Goal: Transaction & Acquisition: Purchase product/service

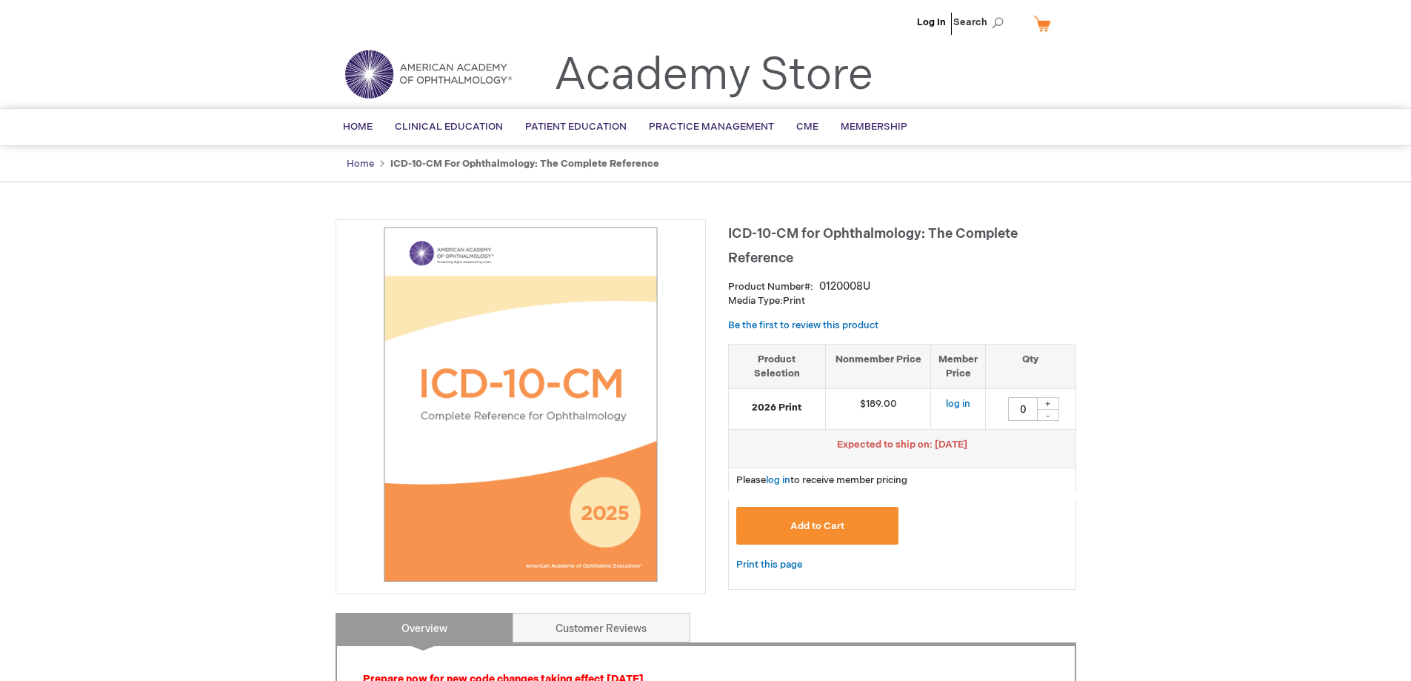
click at [364, 162] on link "Home" at bounding box center [360, 164] width 27 height 12
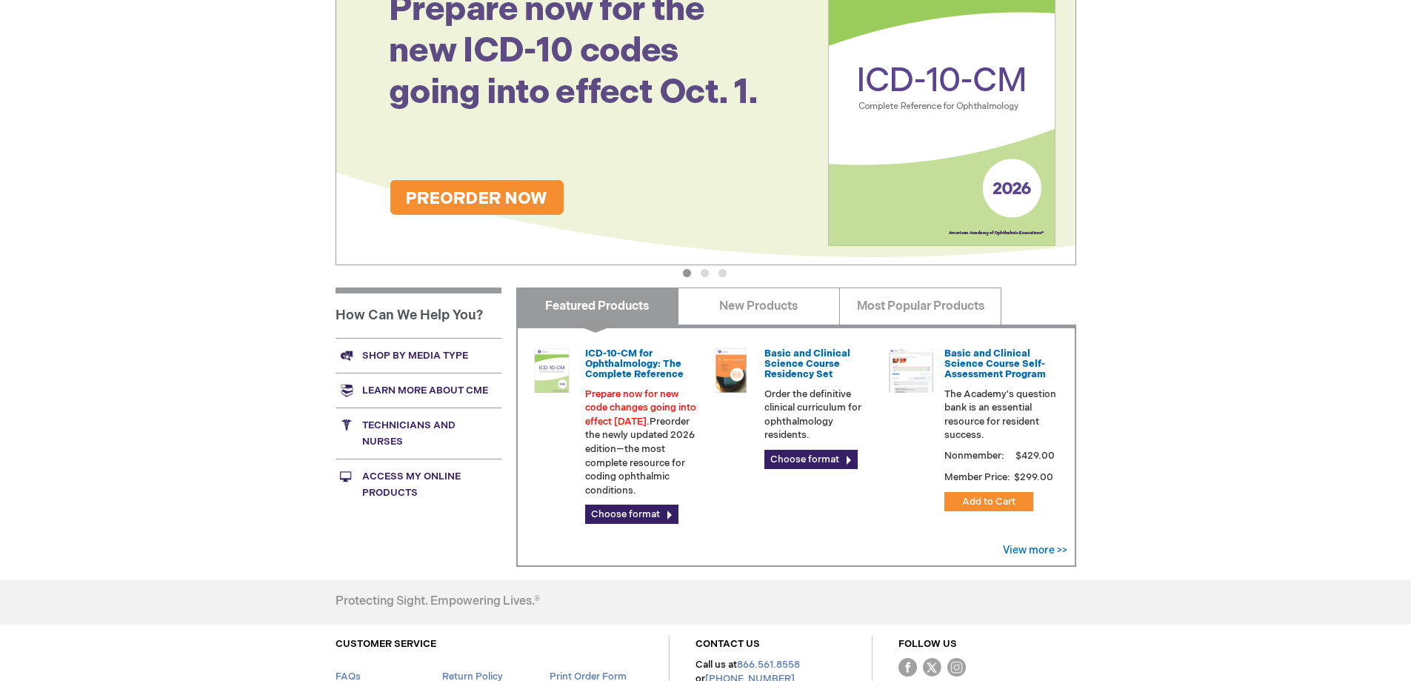
scroll to position [370, 0]
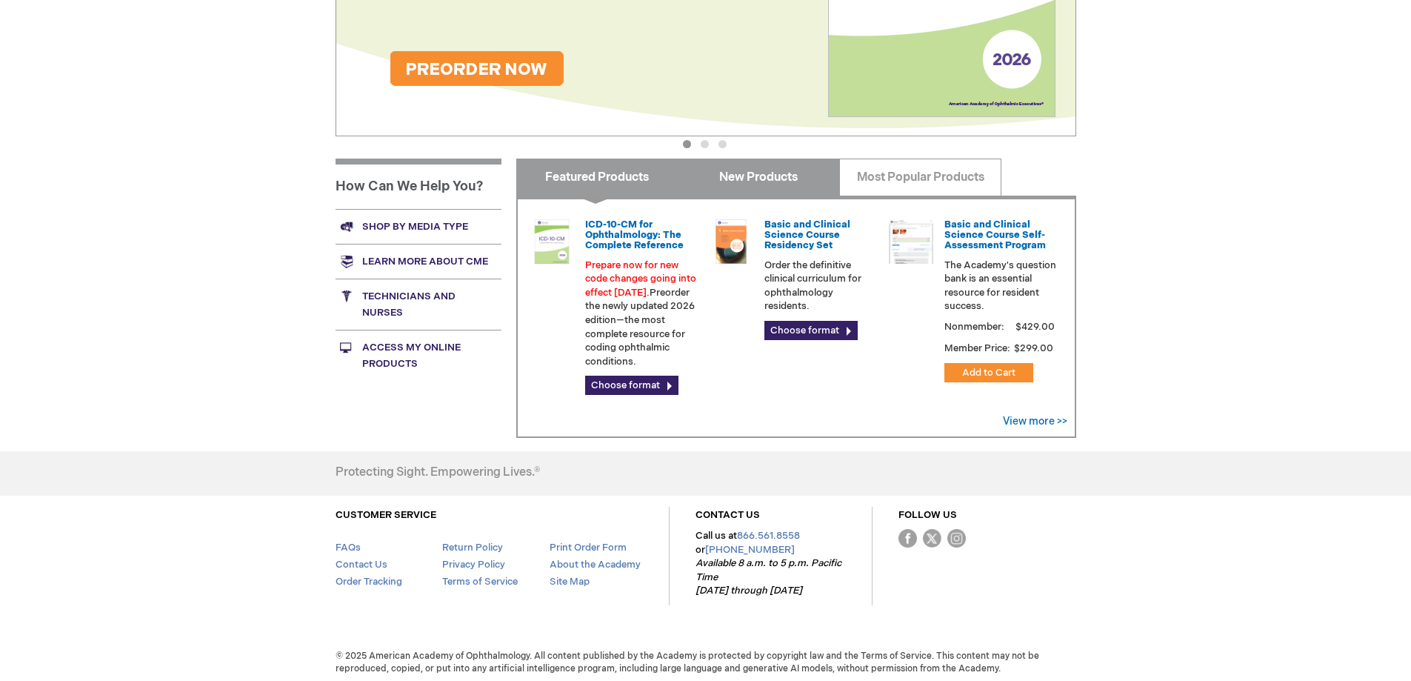
click at [755, 179] on link "New Products" at bounding box center [759, 176] width 162 height 37
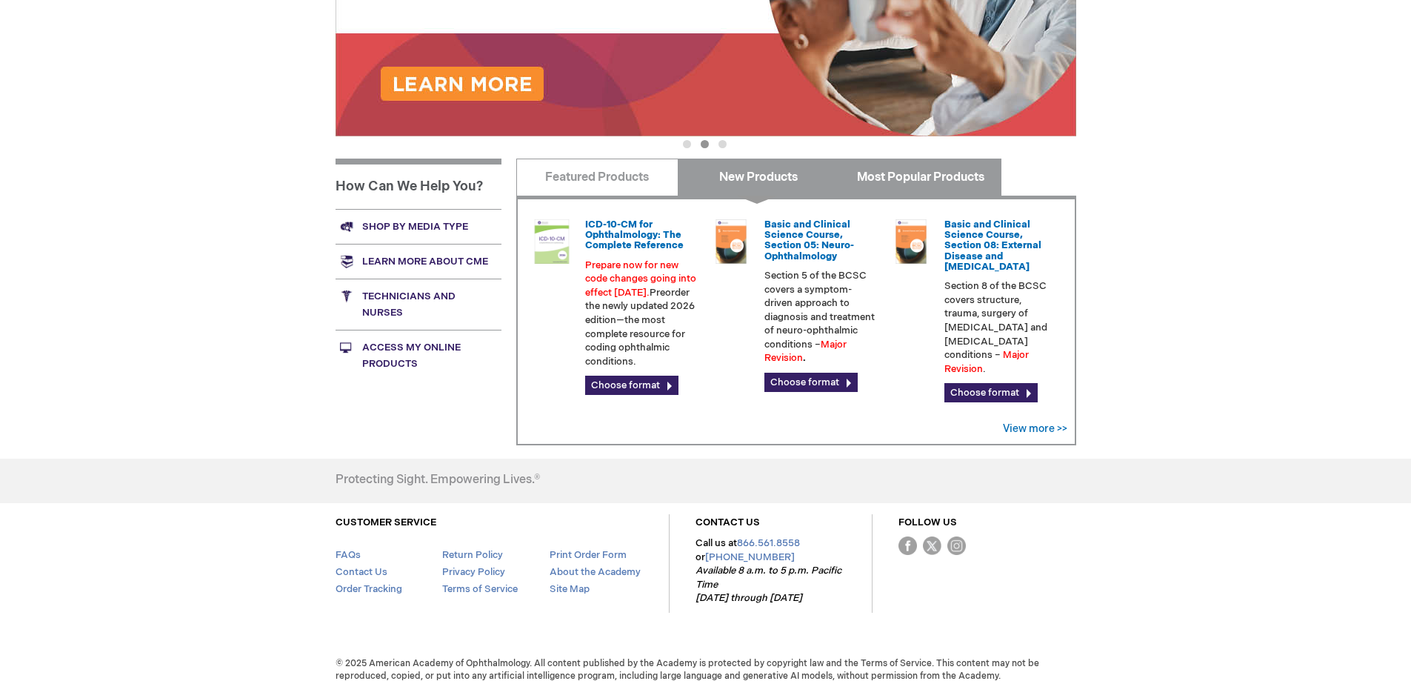
click at [916, 178] on link "Most Popular Products" at bounding box center [920, 176] width 162 height 37
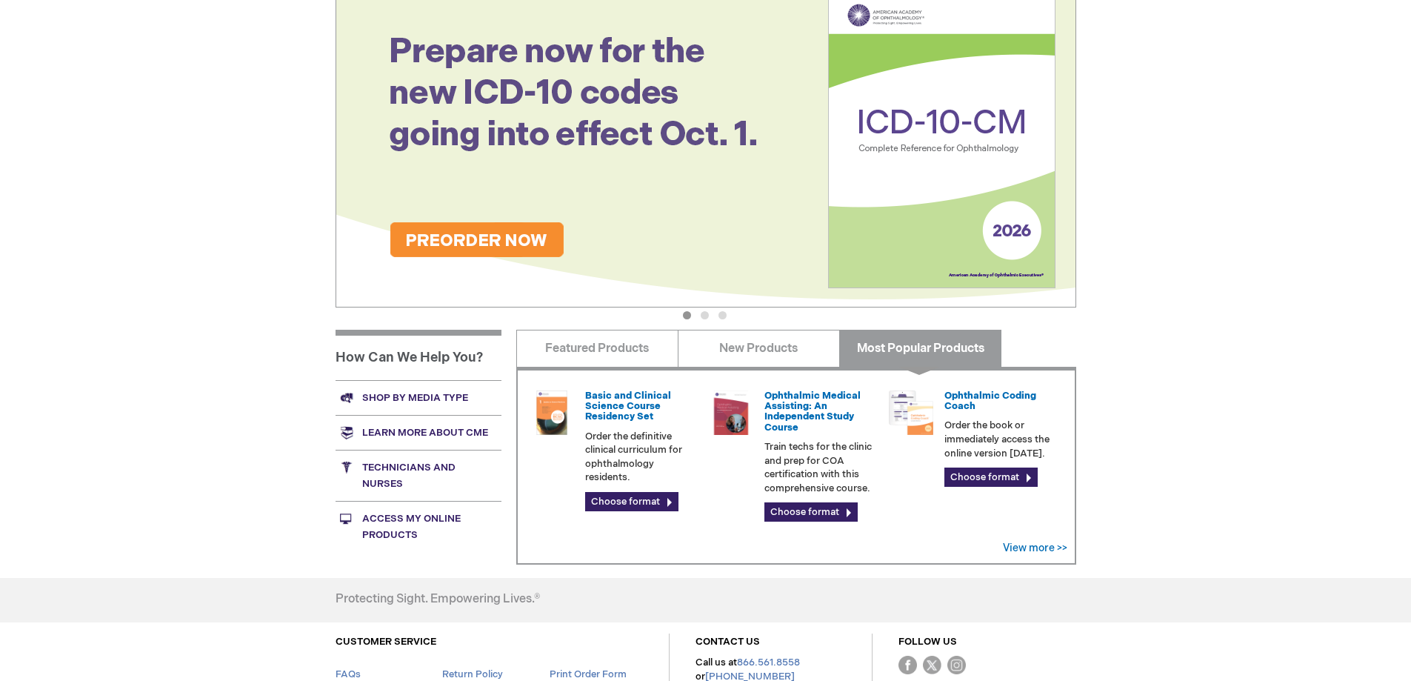
scroll to position [35, 0]
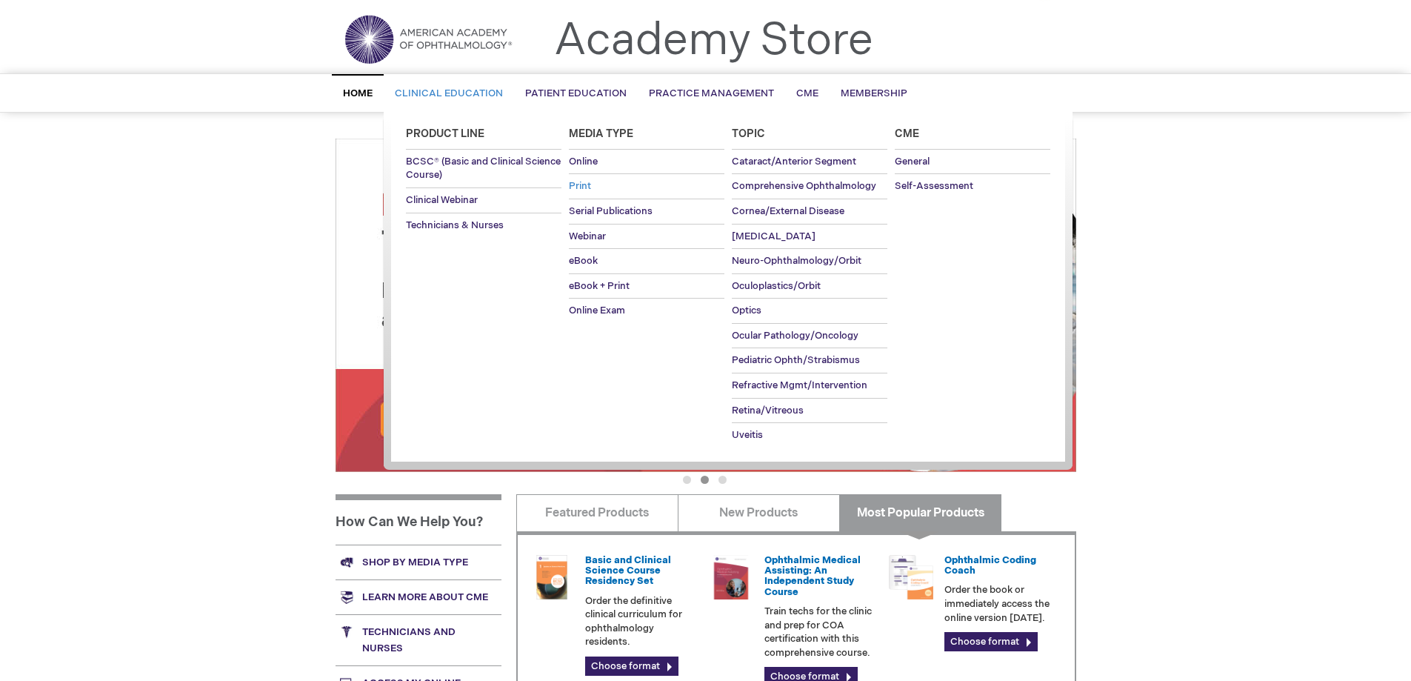
click at [583, 185] on span "Print" at bounding box center [580, 186] width 22 height 12
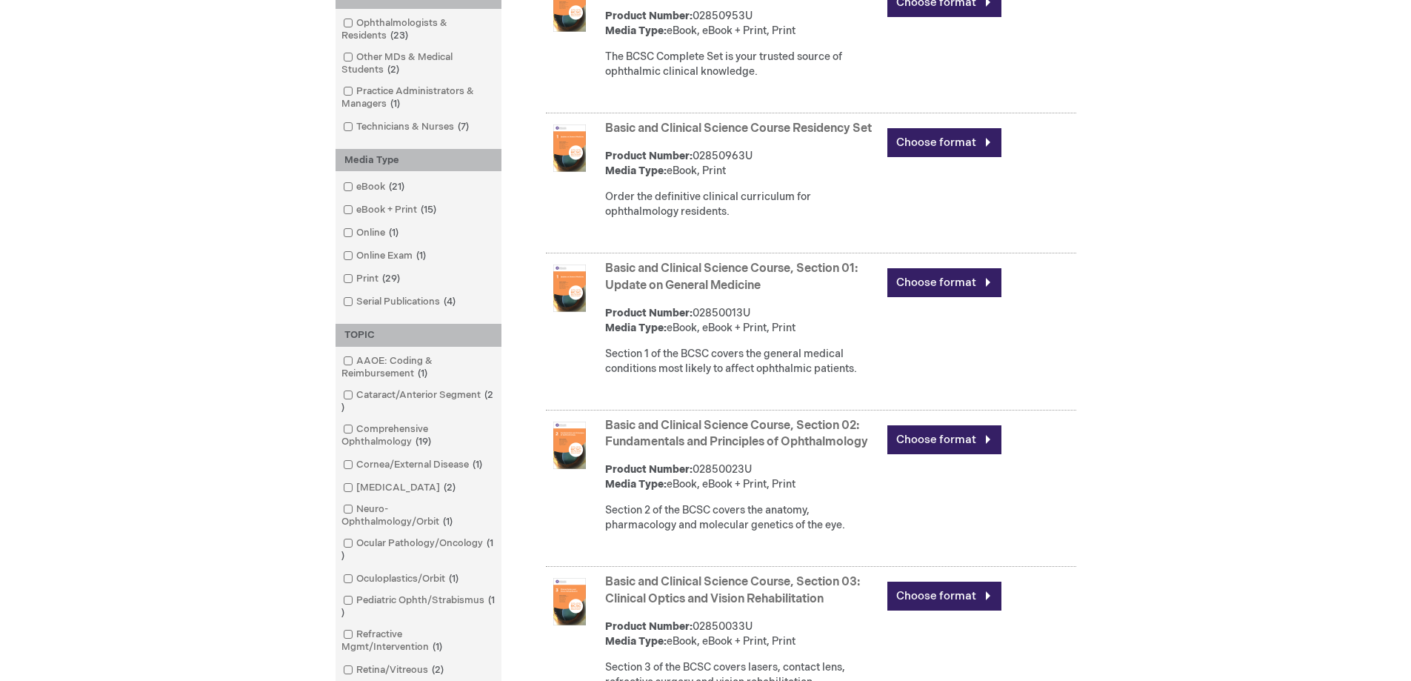
scroll to position [444, 0]
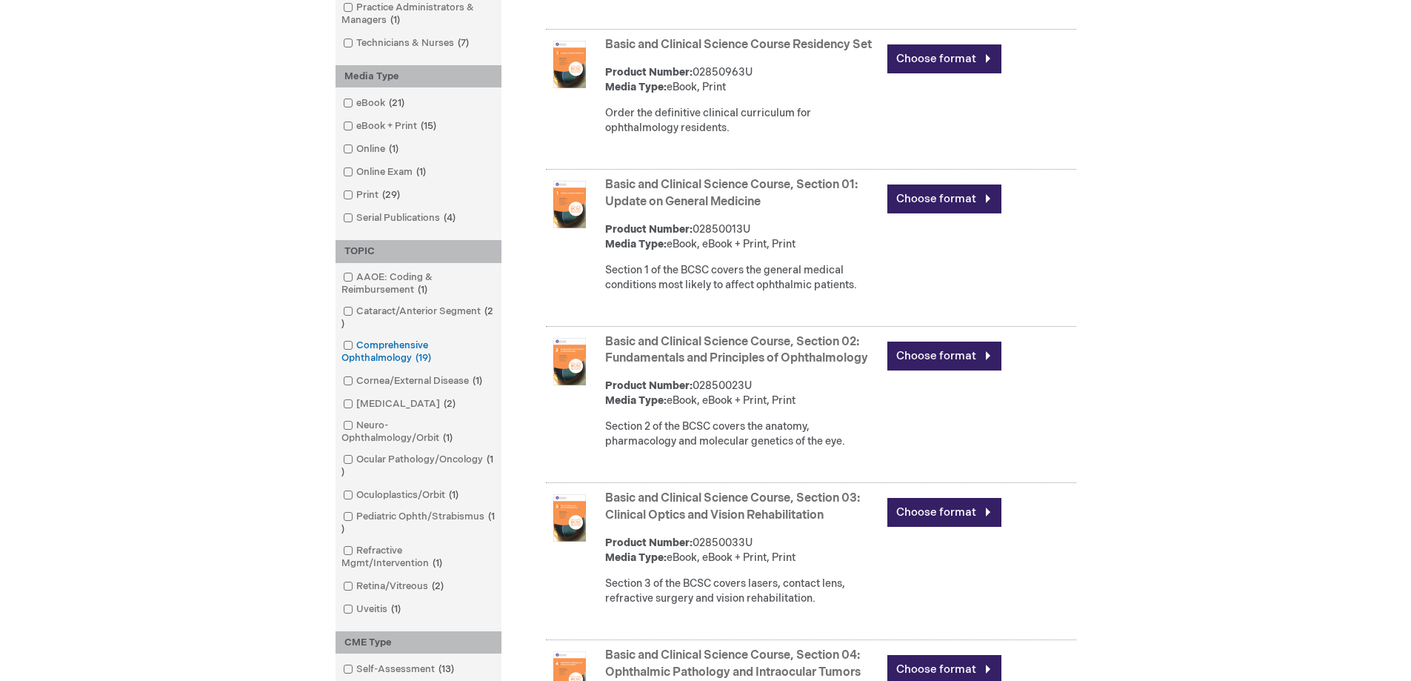
click at [356, 344] on span at bounding box center [356, 345] width 0 height 12
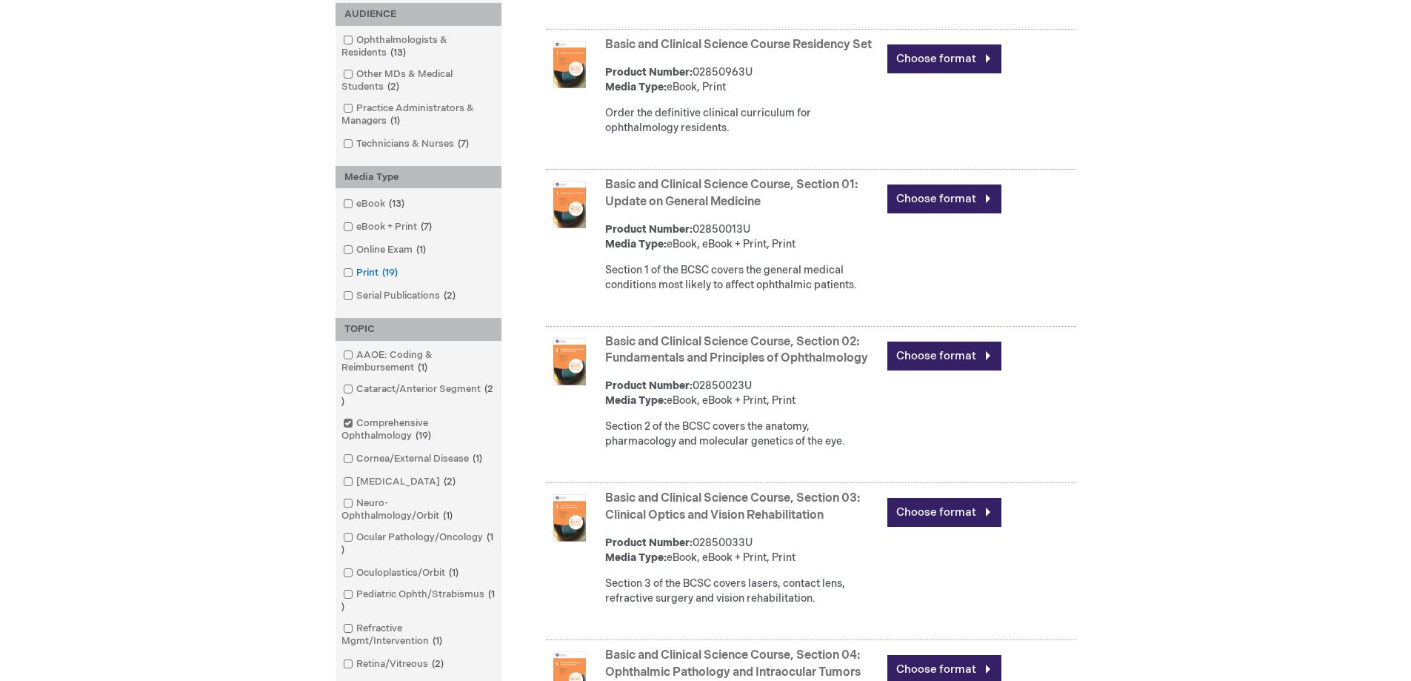
click at [356, 273] on span at bounding box center [356, 273] width 0 height 12
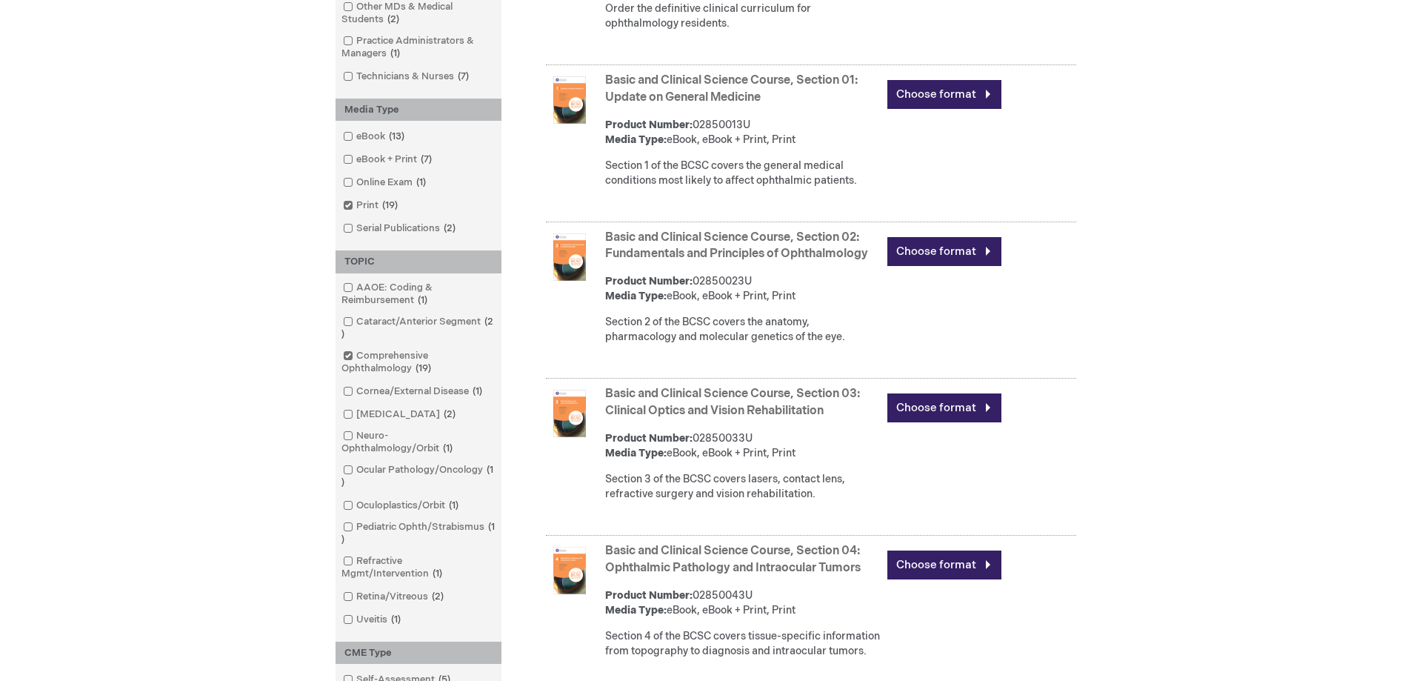
scroll to position [444, 0]
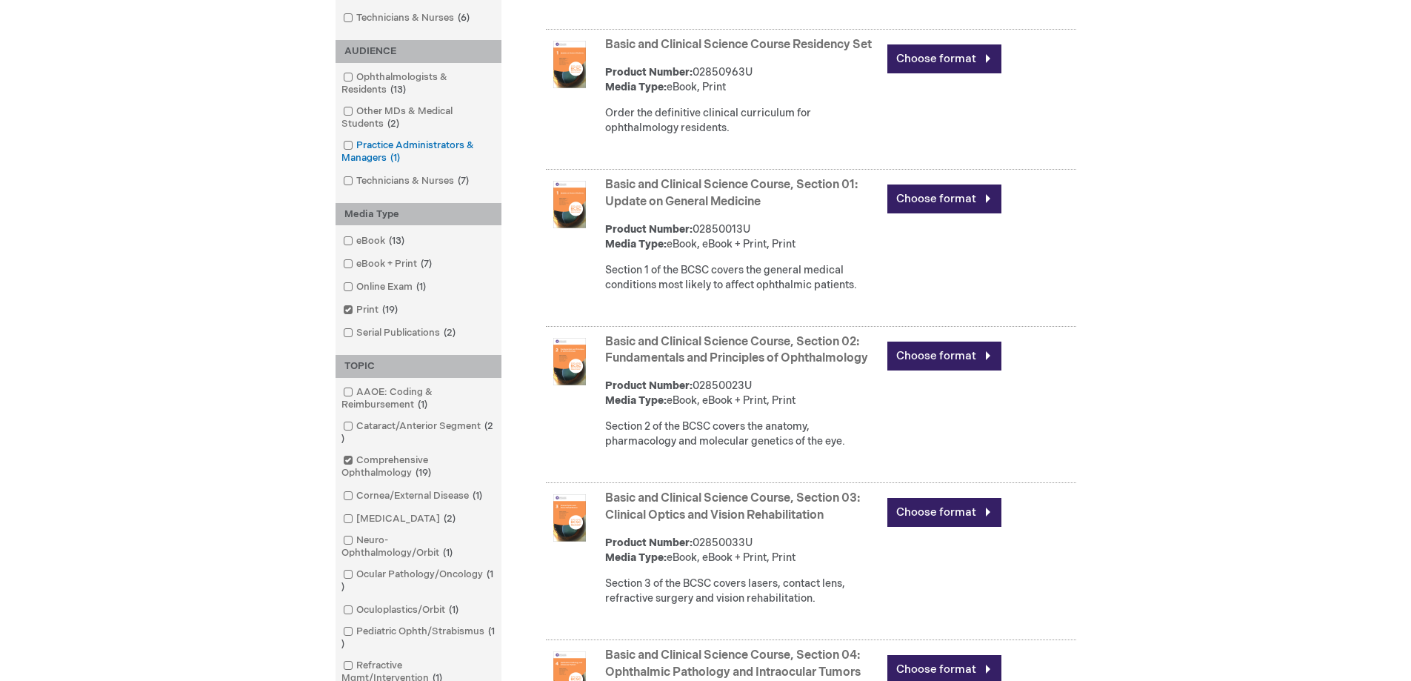
click at [356, 144] on span at bounding box center [356, 145] width 0 height 12
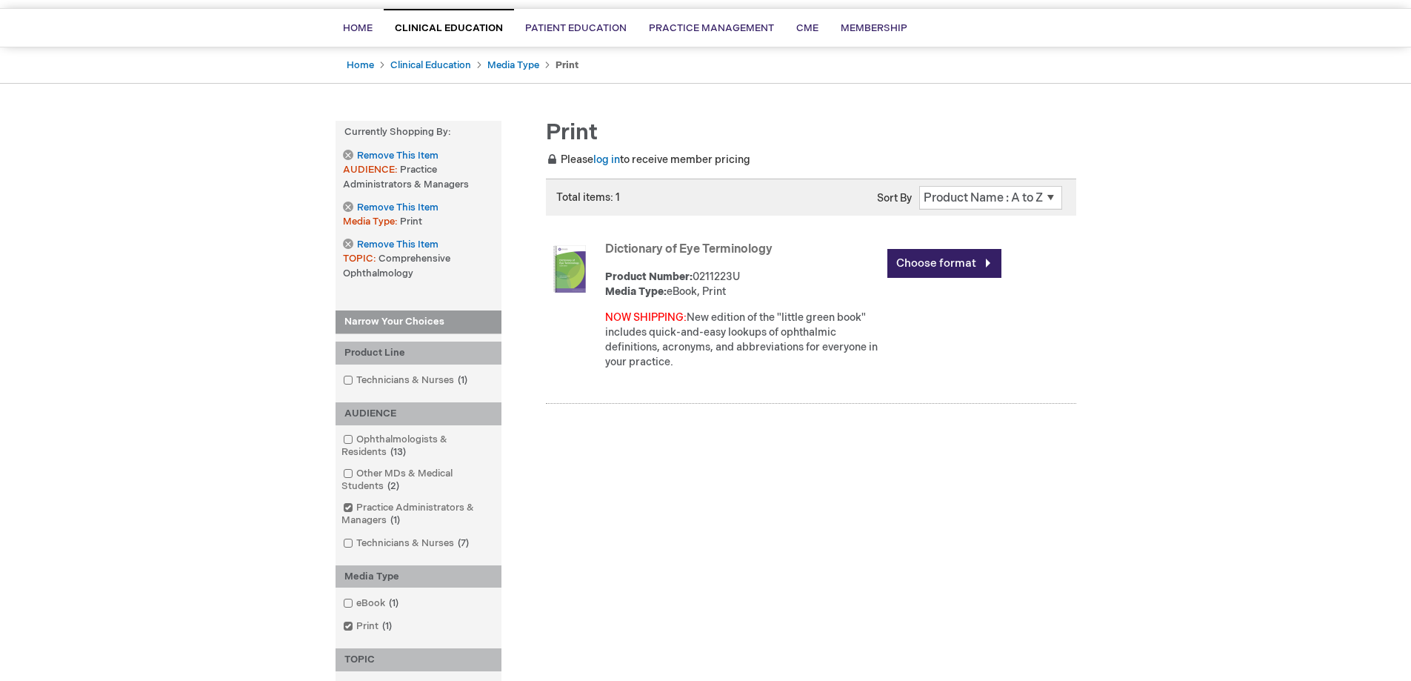
scroll to position [296, 0]
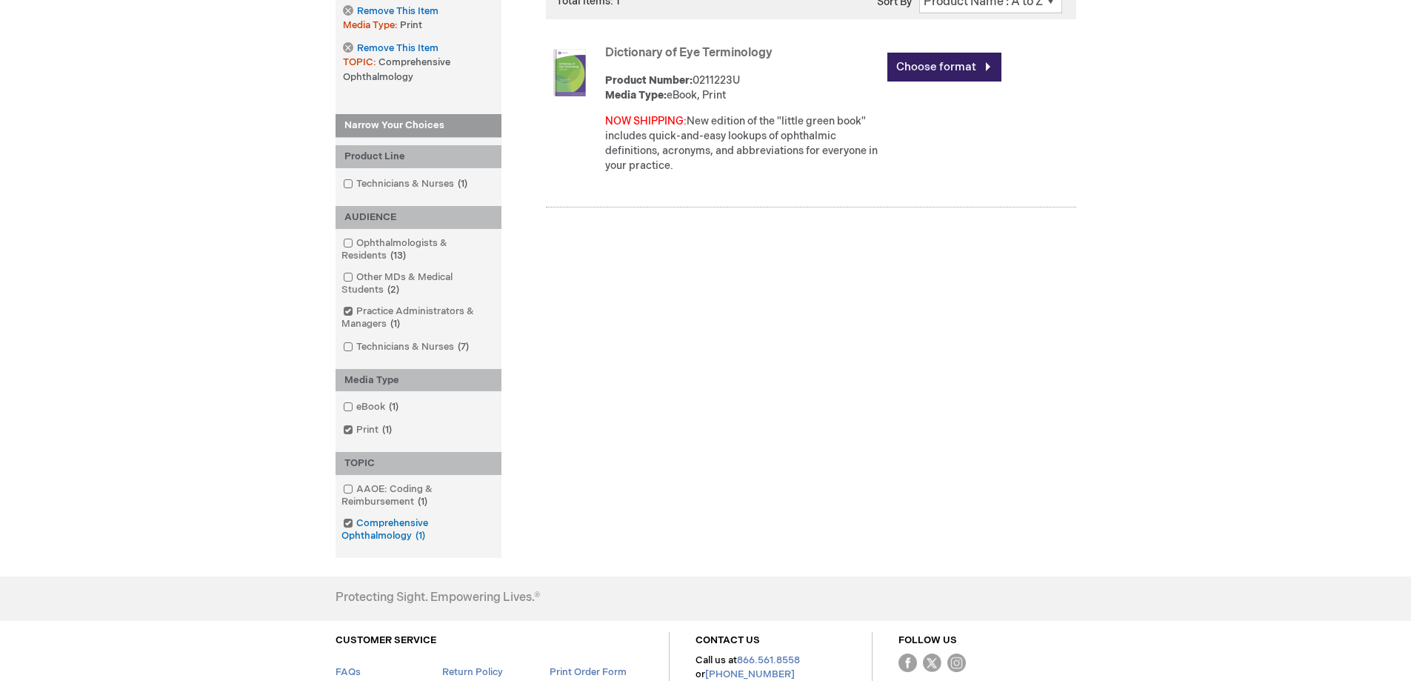
click at [356, 521] on span at bounding box center [356, 523] width 0 height 12
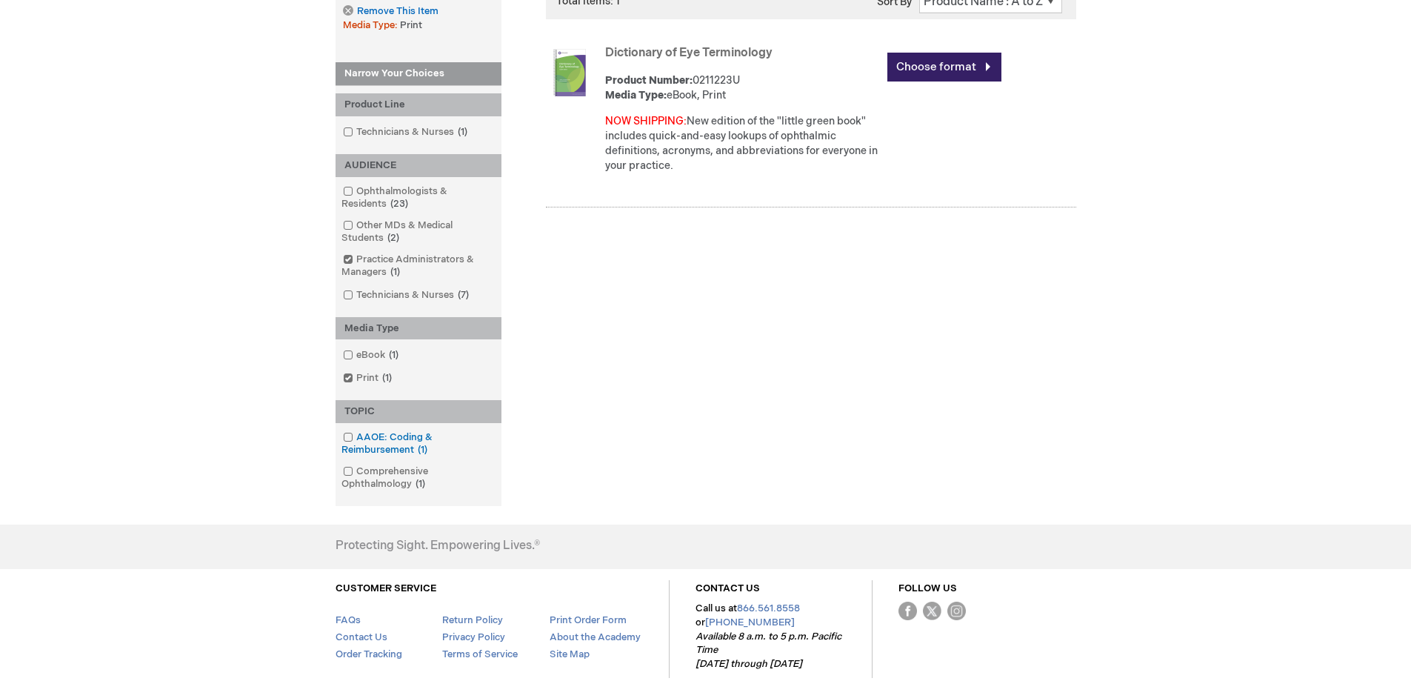
click at [356, 437] on span at bounding box center [356, 437] width 0 height 12
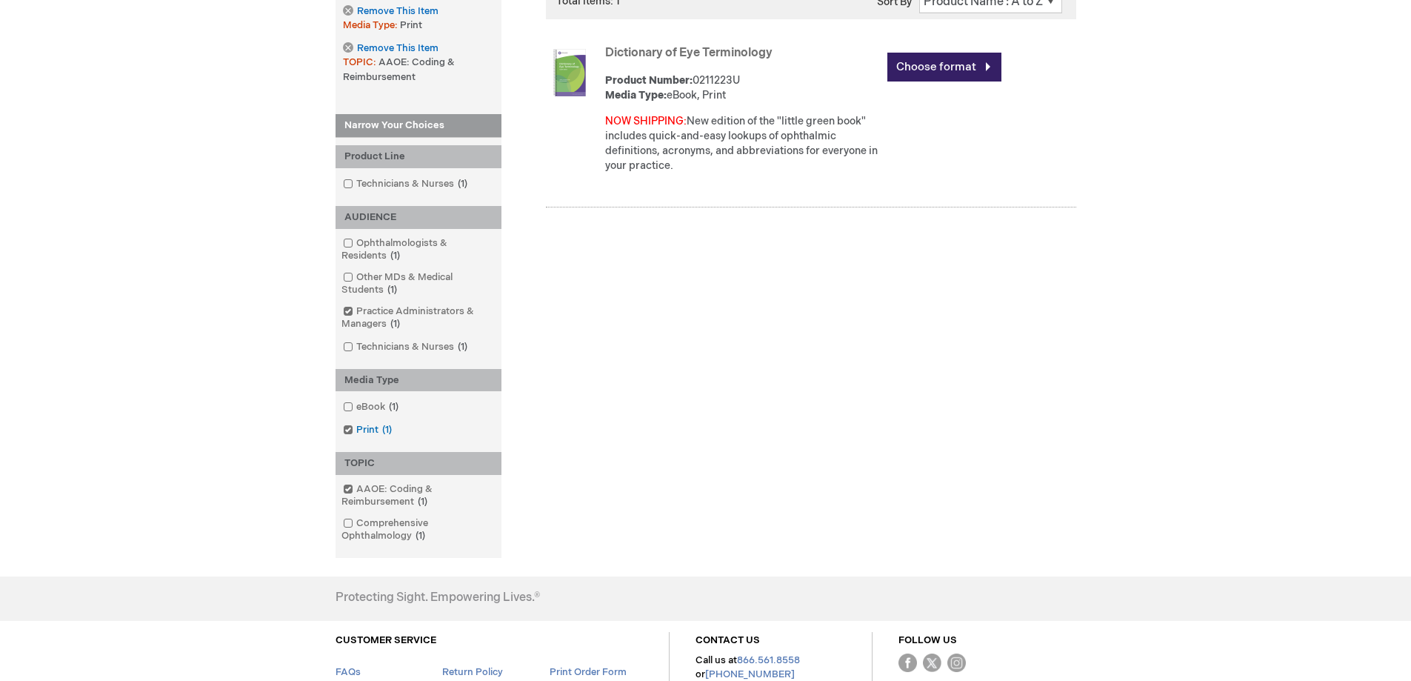
click at [356, 427] on span at bounding box center [356, 430] width 0 height 12
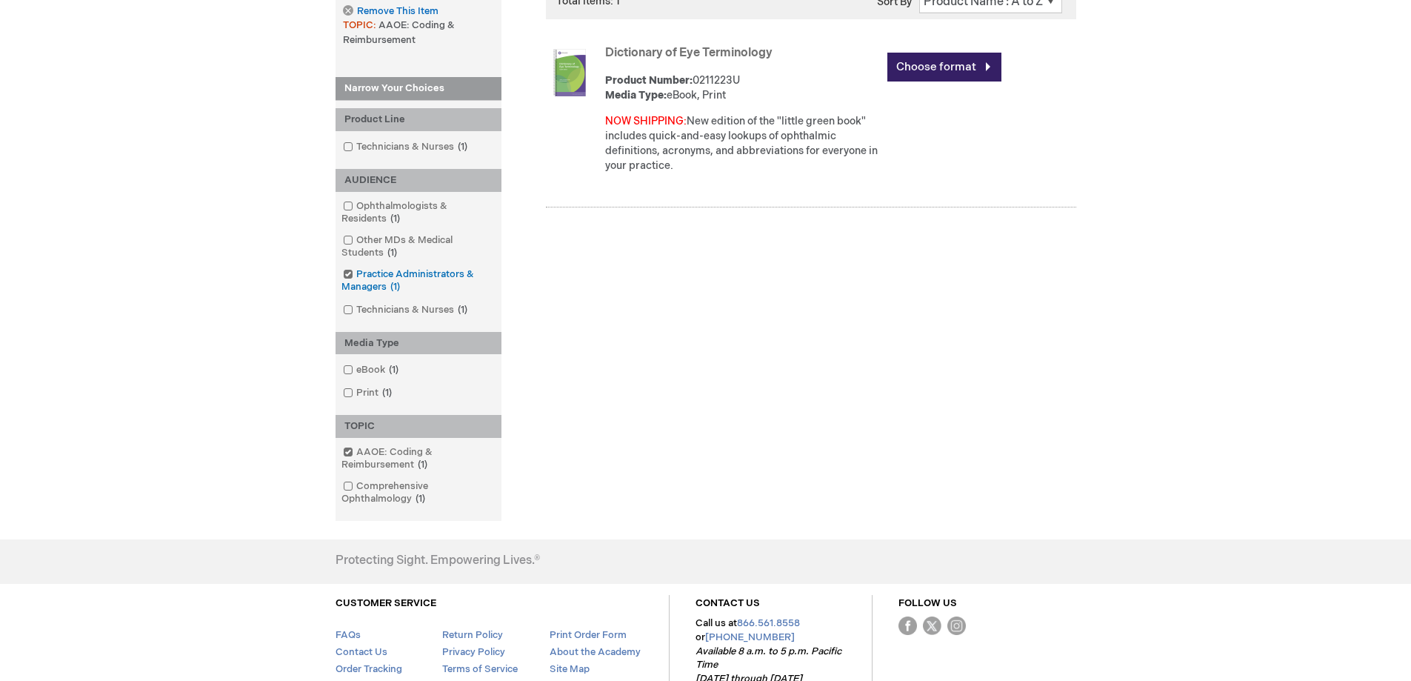
click at [356, 276] on span at bounding box center [356, 274] width 0 height 12
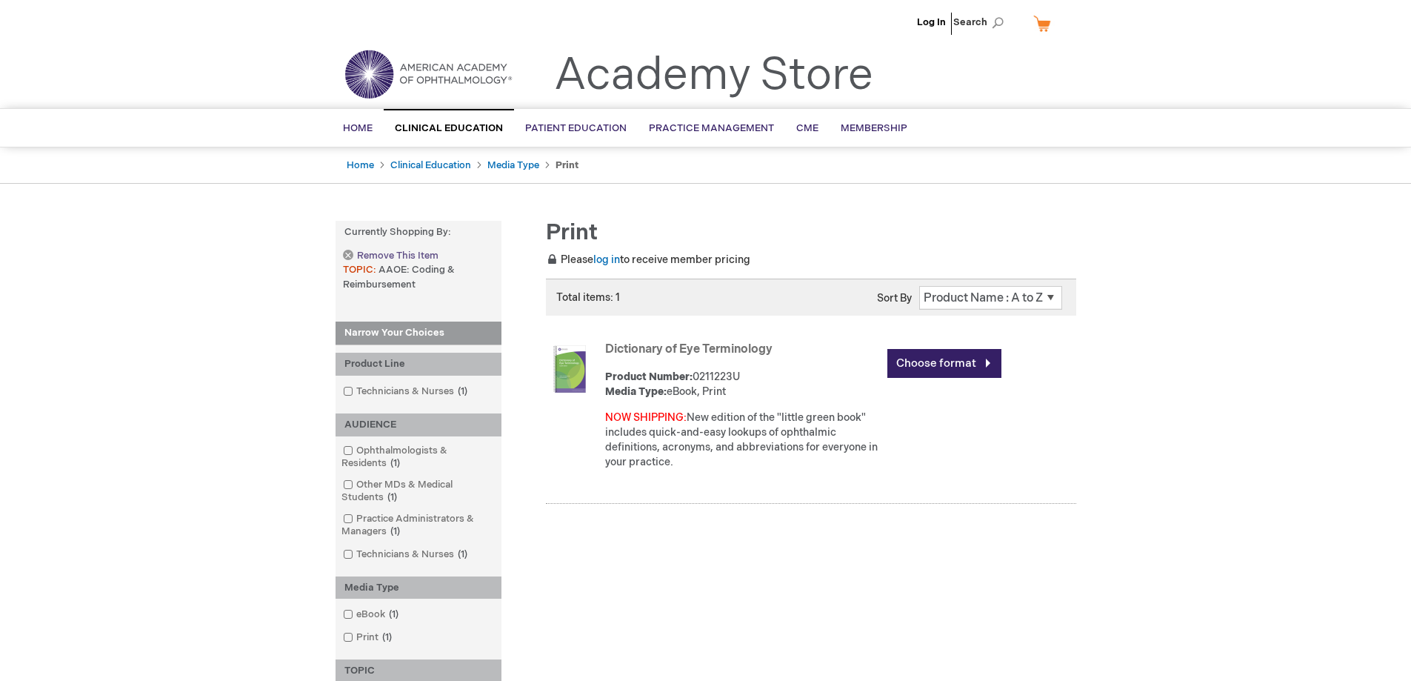
click at [350, 256] on link "Remove This Item" at bounding box center [390, 256] width 95 height 13
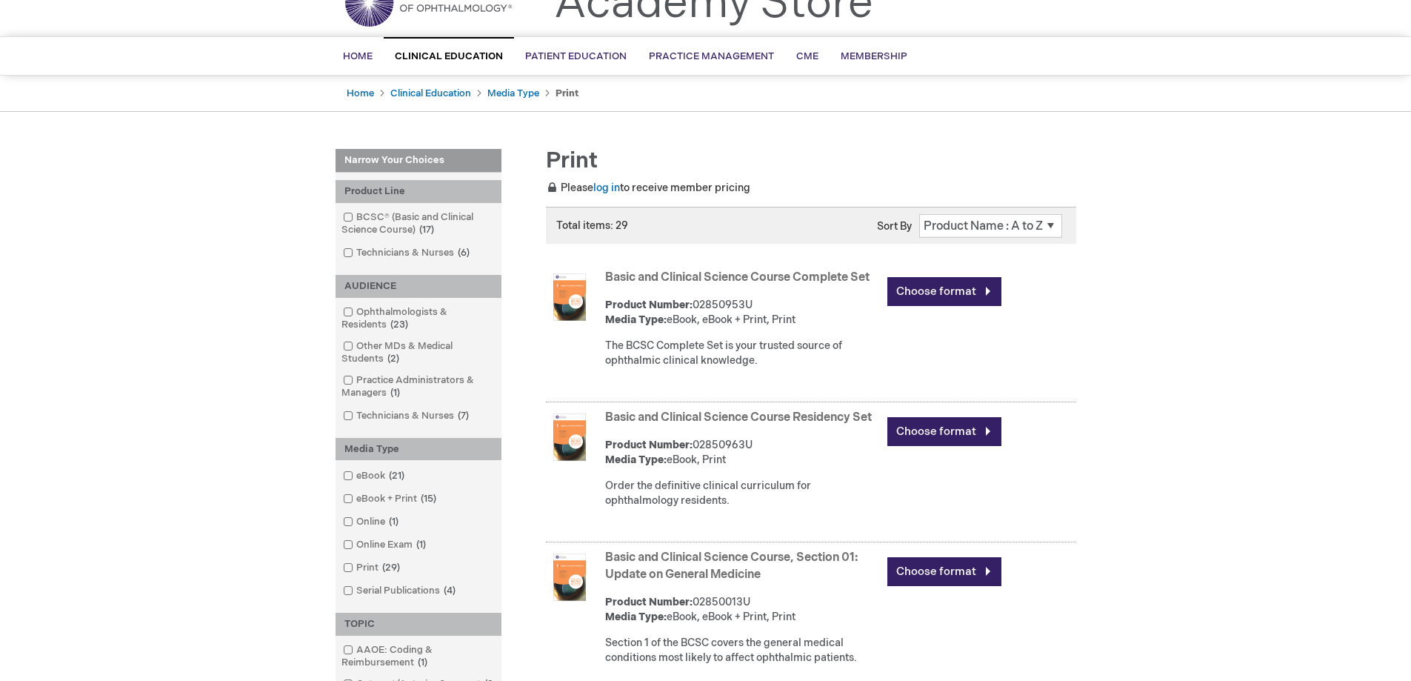
scroll to position [74, 0]
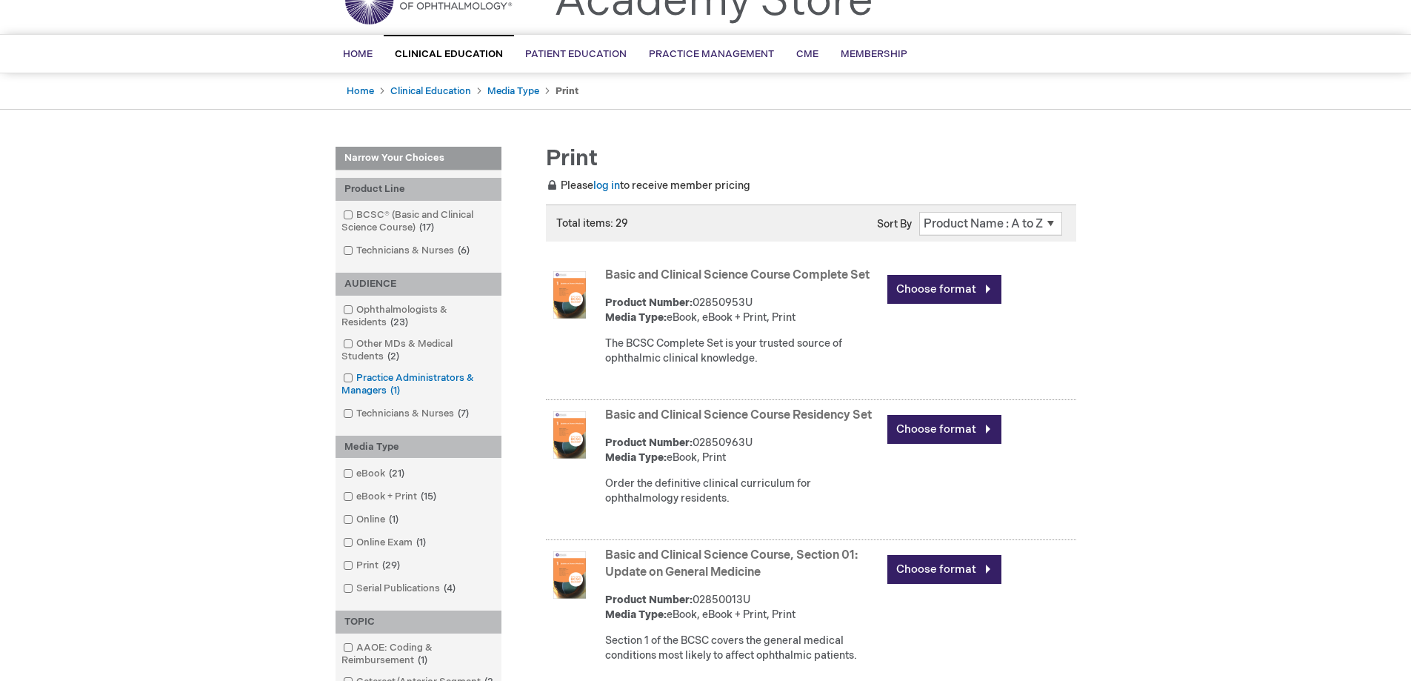
click at [352, 378] on link "Practice Administrators & Managers 1 item" at bounding box center [418, 384] width 158 height 27
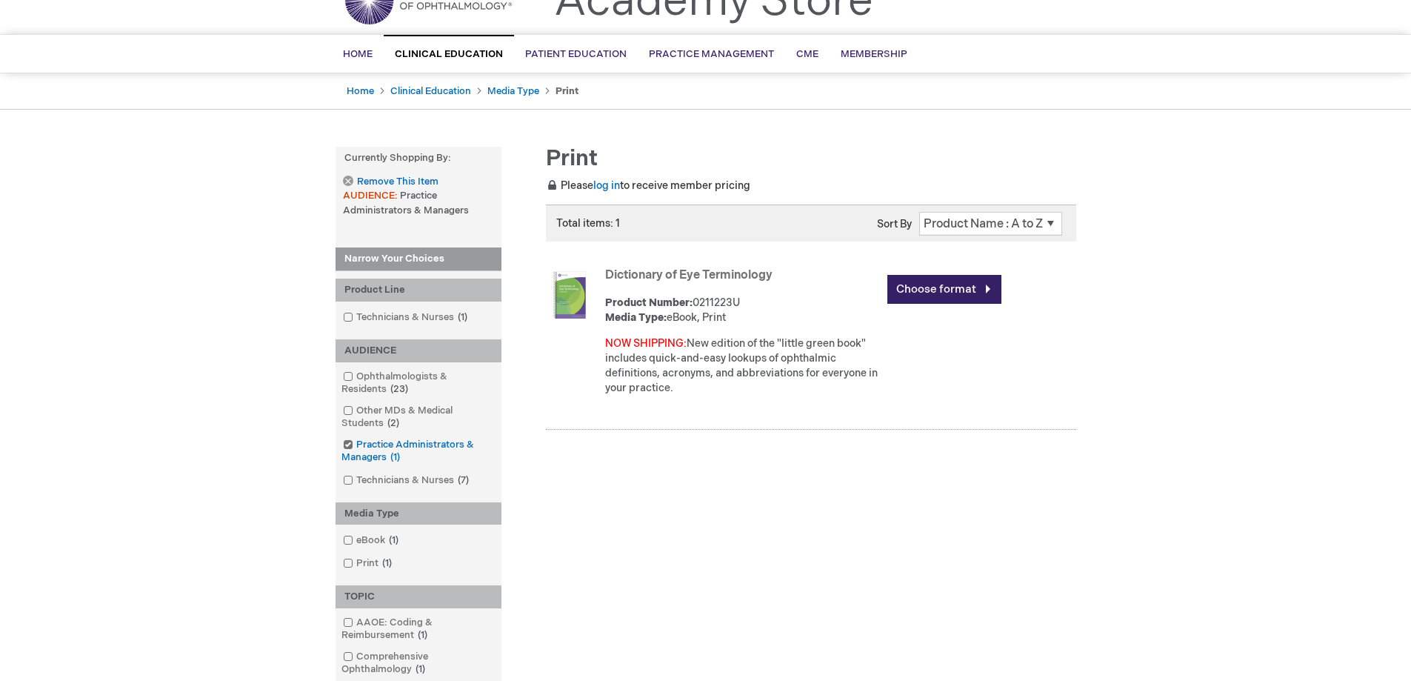
click at [356, 440] on span at bounding box center [356, 444] width 0 height 12
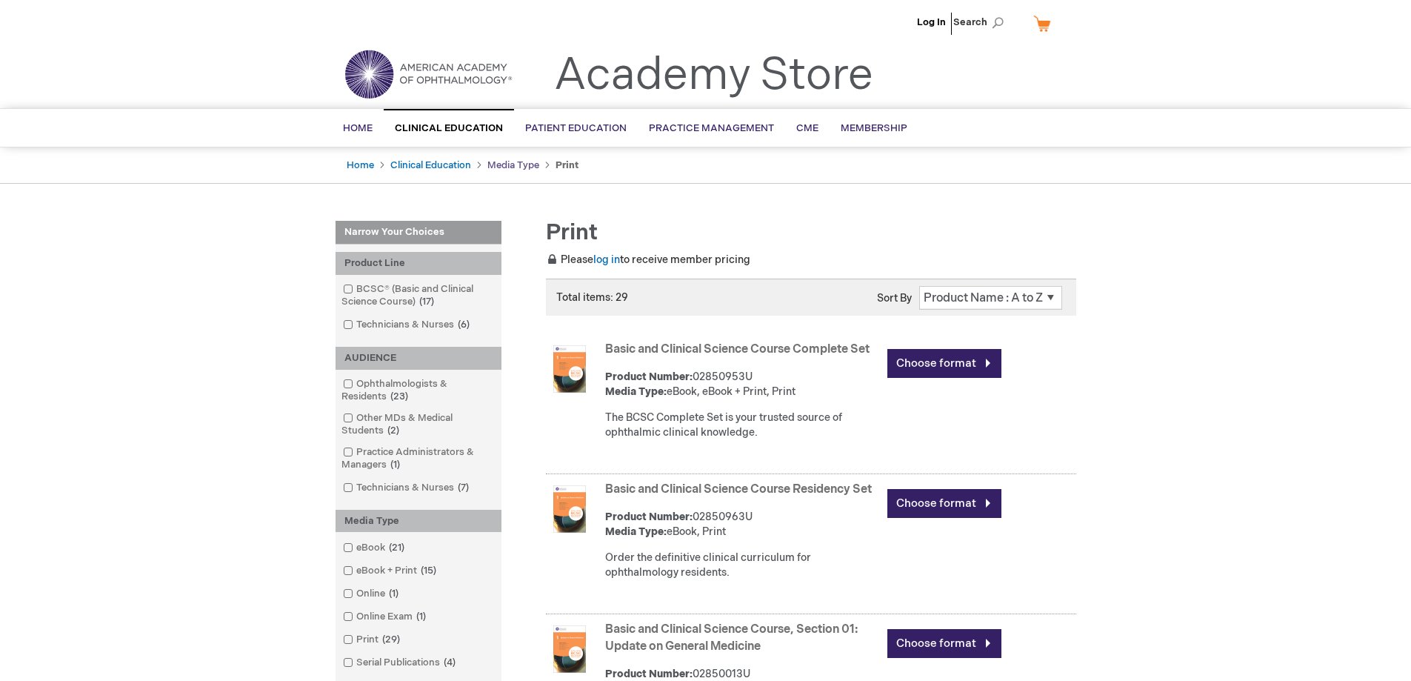
click at [517, 167] on link "Media Type" at bounding box center [513, 165] width 52 height 12
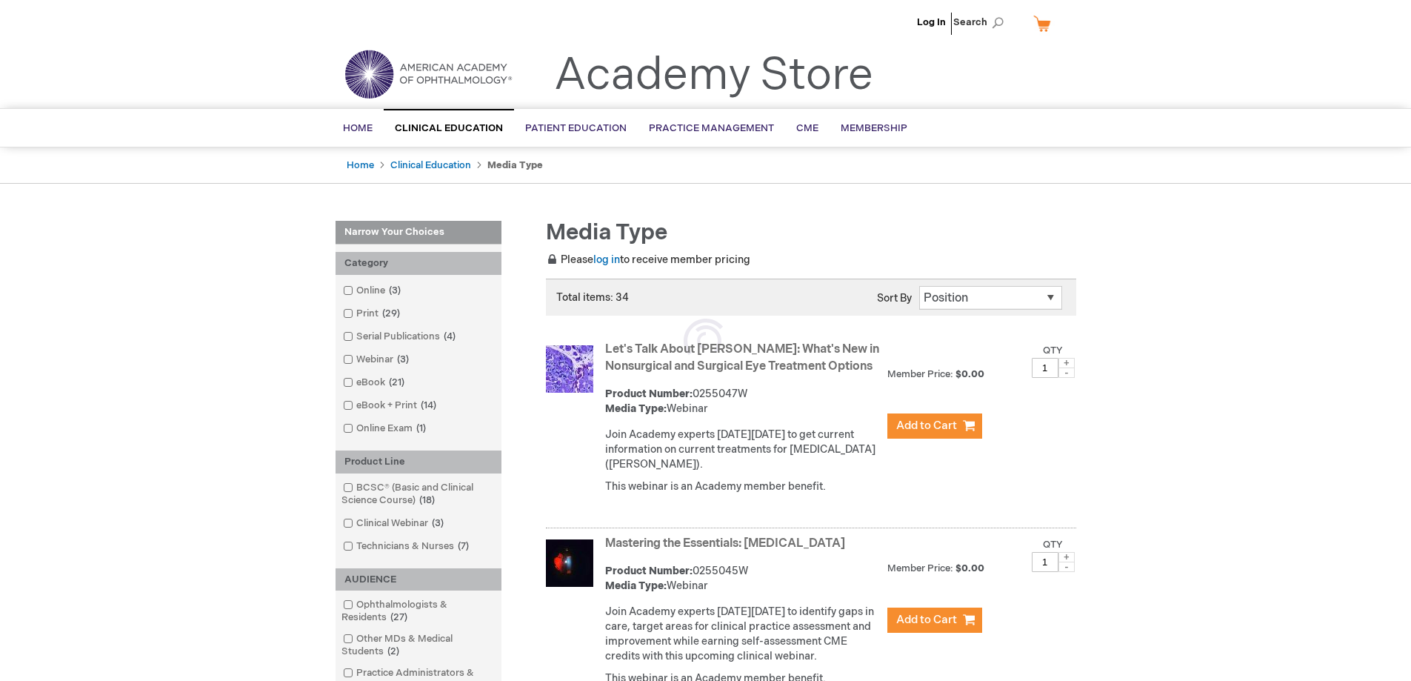
click at [414, 167] on link "Clinical Education" at bounding box center [430, 165] width 81 height 12
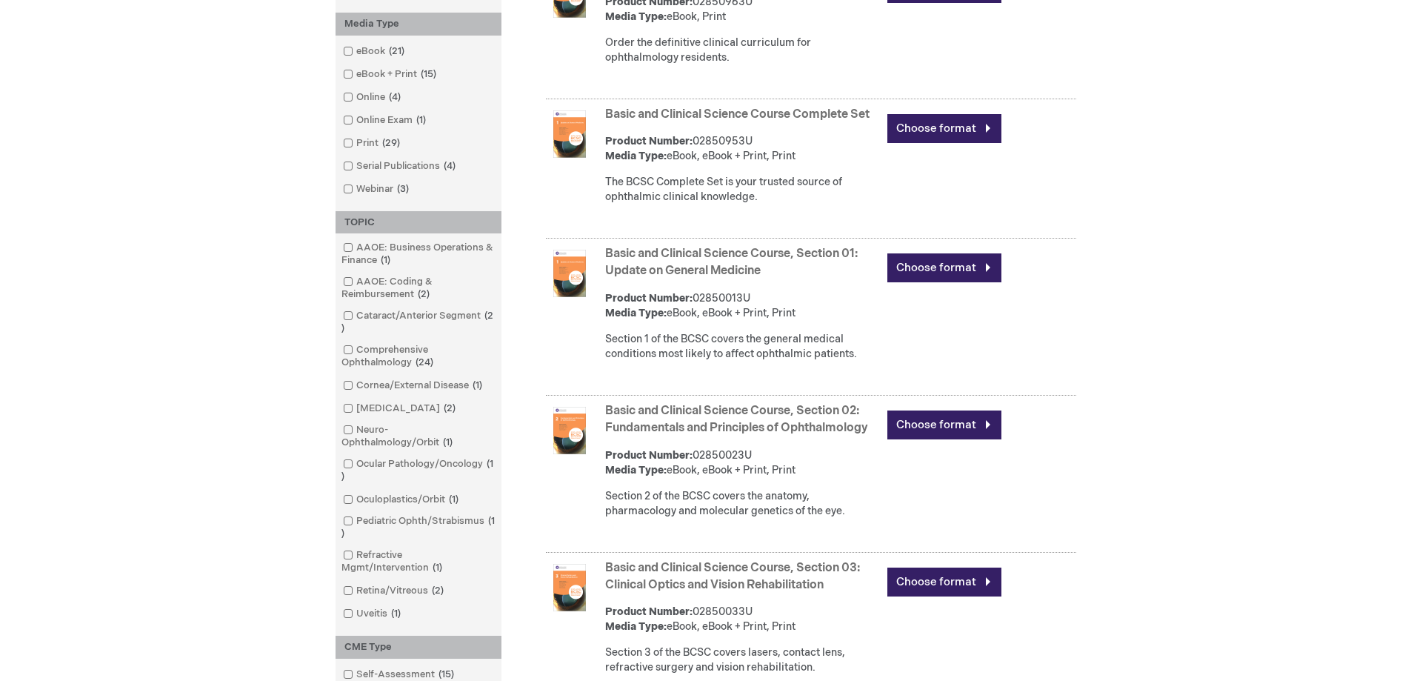
scroll to position [666, 0]
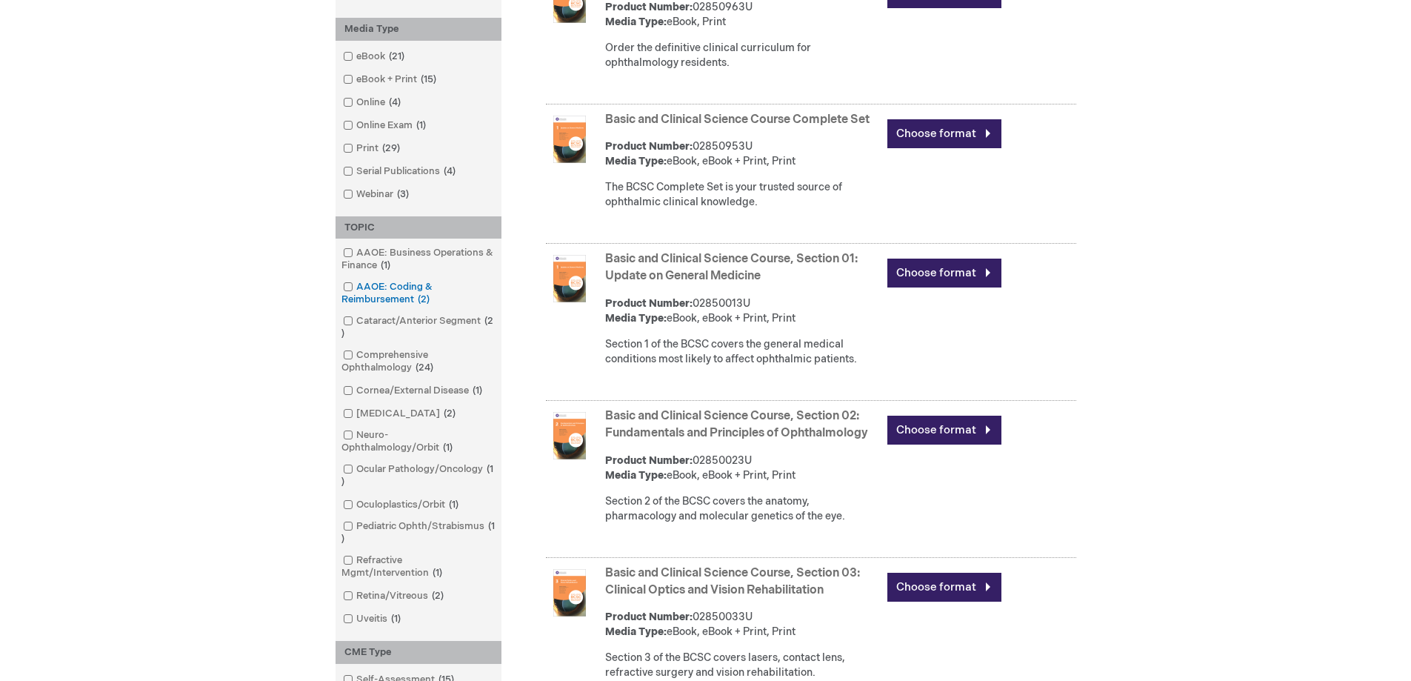
click at [356, 287] on span at bounding box center [356, 287] width 0 height 12
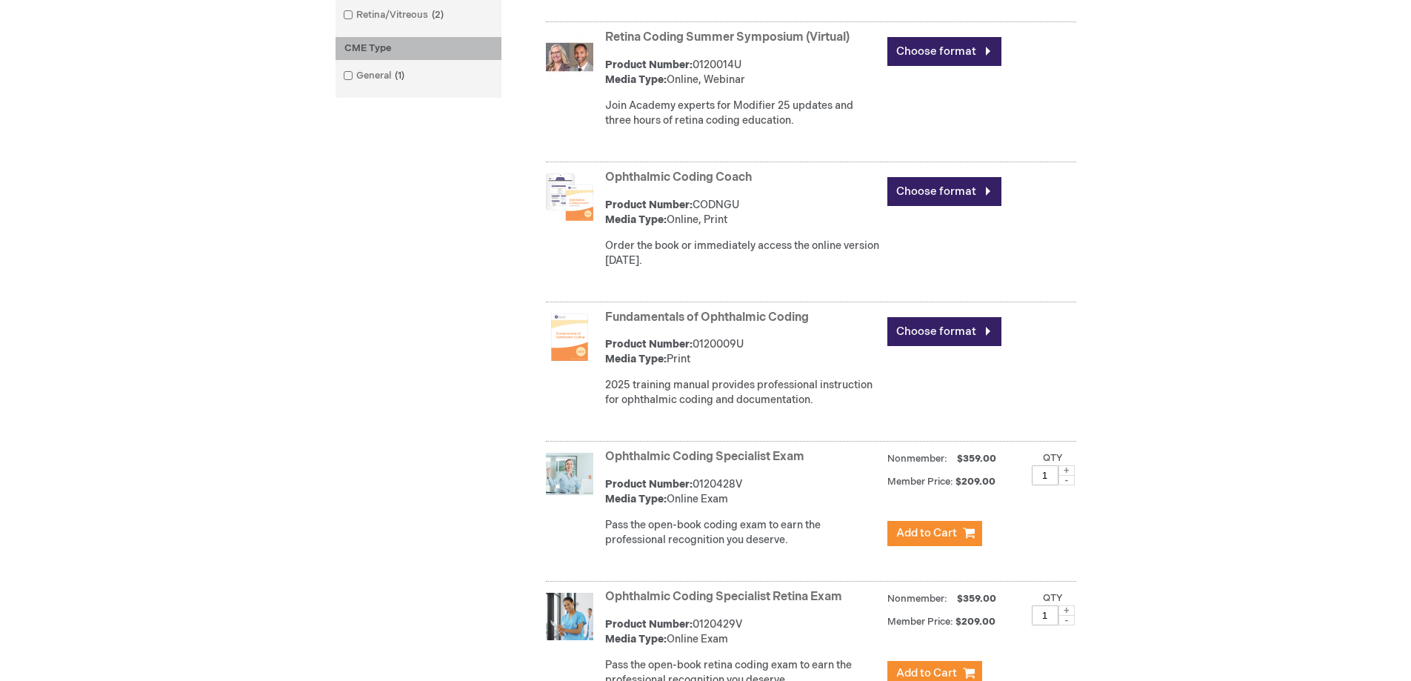
scroll to position [666, 0]
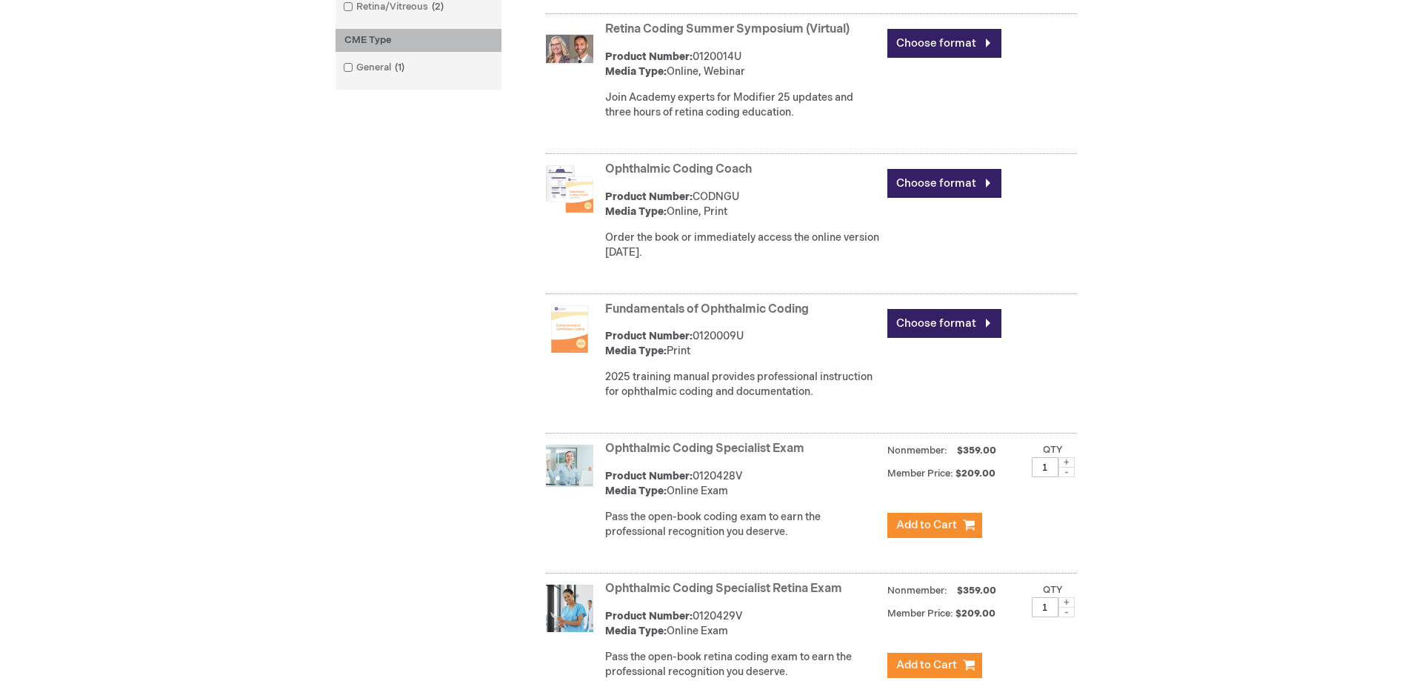
click at [654, 167] on link "Ophthalmic Coding Coach" at bounding box center [678, 169] width 147 height 14
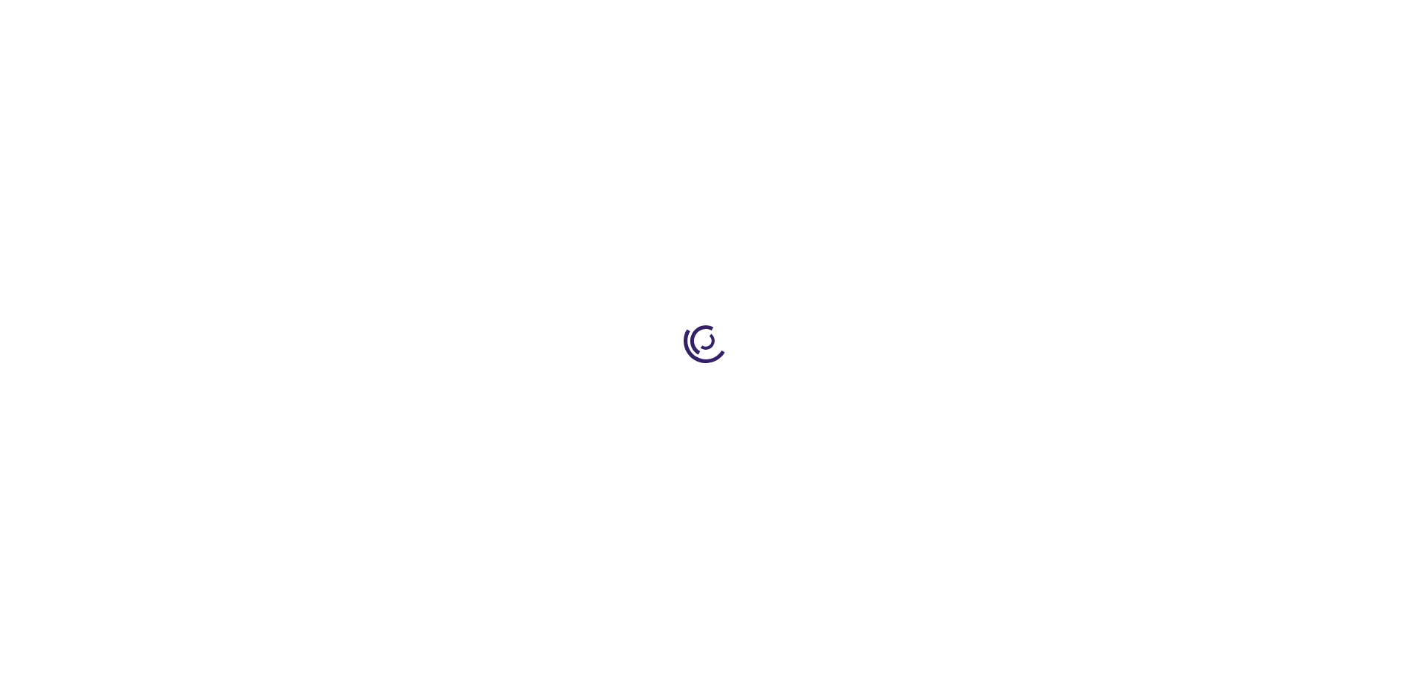
type input "0"
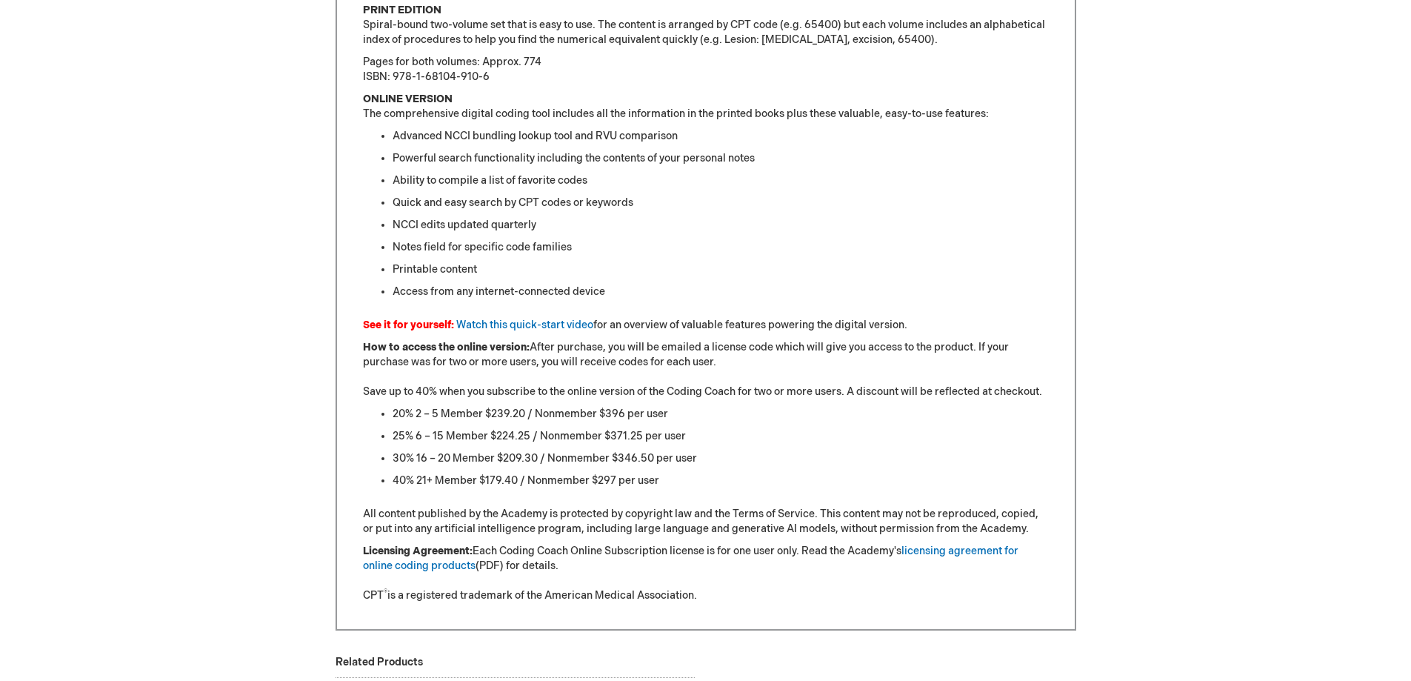
scroll to position [1111, 0]
